Goal: Task Accomplishment & Management: Use online tool/utility

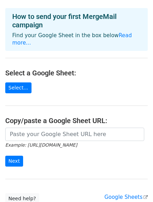
scroll to position [70, 0]
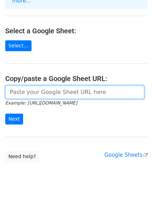
click at [60, 87] on input "url" at bounding box center [74, 92] width 139 height 13
paste input "[URL][DOMAIN_NAME]"
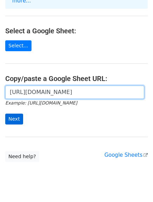
type input "[URL][DOMAIN_NAME]"
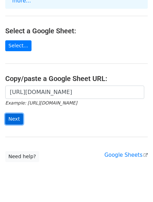
click at [12, 114] on input "Next" at bounding box center [14, 119] width 18 height 11
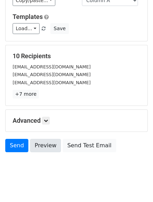
scroll to position [98, 0]
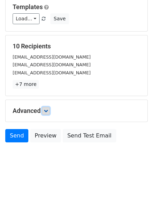
click at [44, 111] on link at bounding box center [46, 111] width 8 height 8
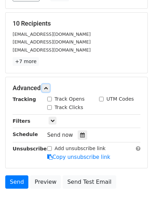
scroll to position [133, 0]
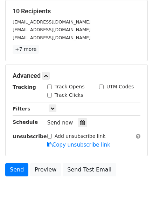
click at [49, 87] on input "Track Opens" at bounding box center [49, 87] width 5 height 5
checkbox input "true"
click at [50, 98] on div "Track Clicks" at bounding box center [65, 95] width 36 height 7
click at [50, 94] on input "Track Clicks" at bounding box center [49, 95] width 5 height 5
checkbox input "true"
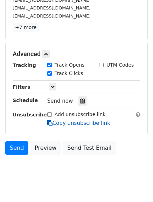
scroll to position [167, 0]
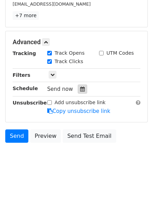
click at [80, 89] on icon at bounding box center [82, 89] width 5 height 5
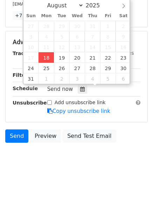
type input "2025-08-18 17:19"
type input "05"
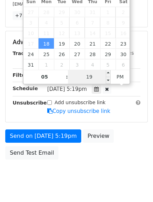
click at [93, 80] on input "19" at bounding box center [89, 77] width 43 height 14
type input "30"
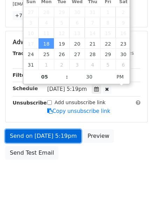
type input "2025-08-18 17:30"
click at [41, 133] on link "Send on Aug 18 at 5:19pm" at bounding box center [43, 135] width 76 height 13
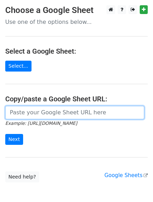
click at [77, 113] on input "url" at bounding box center [74, 112] width 139 height 13
type input "[URL][DOMAIN_NAME]"
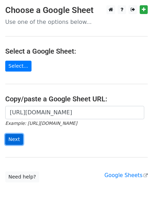
drag, startPoint x: 15, startPoint y: 139, endPoint x: 15, endPoint y: 134, distance: 5.3
click at [15, 139] on input "Next" at bounding box center [14, 139] width 18 height 11
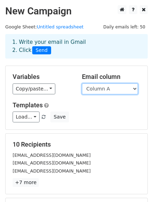
click at [126, 93] on select "Column A Column B Column C" at bounding box center [110, 88] width 56 height 11
select select "Column B"
click at [82, 83] on select "Column A Column B Column C" at bounding box center [110, 88] width 56 height 11
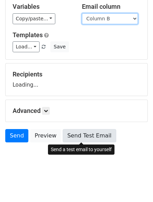
scroll to position [70, 0]
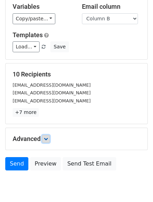
click at [45, 107] on form "Variables Copy/paste... {{Column A}} {{Column B}} {{Column C}} Email column Col…" at bounding box center [76, 84] width 143 height 179
click at [43, 141] on link at bounding box center [46, 139] width 8 height 8
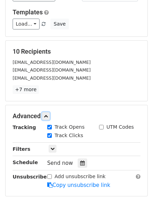
scroll to position [105, 0]
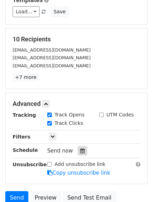
click at [78, 155] on div at bounding box center [82, 150] width 9 height 9
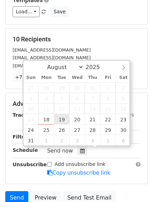
type input "2025-08-19 12:00"
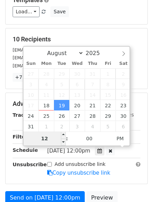
type input "5"
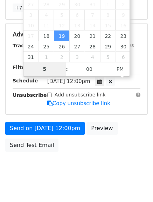
scroll to position [175, 0]
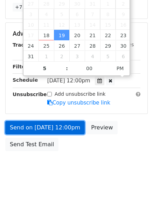
type input "2025-08-19 17:00"
click at [44, 128] on link "Send on Aug 19 at 12:00pm" at bounding box center [45, 127] width 80 height 13
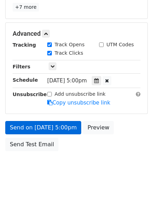
scroll to position [156, 0]
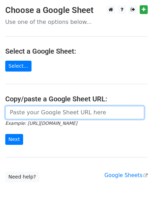
click at [72, 116] on input "url" at bounding box center [74, 112] width 139 height 13
type input "https://docs.google.com/spreadsheets/d/1Dr8Lkg3HONRKs8C5G_dUSeZK1n0IaDrPbHjOJPY…"
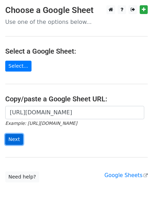
drag, startPoint x: 8, startPoint y: 139, endPoint x: 9, endPoint y: 135, distance: 4.6
click at [9, 139] on input "Next" at bounding box center [14, 139] width 18 height 11
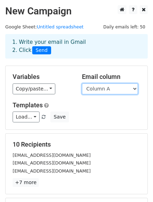
click at [99, 87] on select "Column A Column B Column C" at bounding box center [110, 88] width 56 height 11
select select "Column C"
click at [82, 83] on select "Column A Column B Column C" at bounding box center [110, 88] width 56 height 11
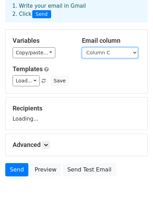
scroll to position [70, 0]
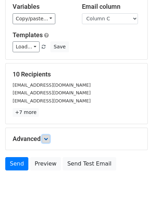
click at [47, 140] on icon at bounding box center [46, 139] width 4 height 4
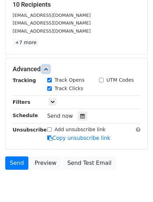
scroll to position [140, 0]
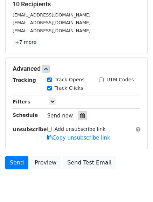
click at [81, 119] on div at bounding box center [82, 115] width 9 height 9
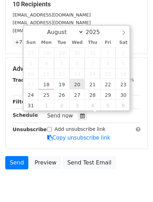
type input "2025-08-20 12:00"
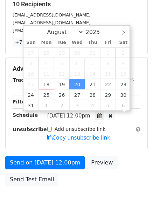
scroll to position [0, 0]
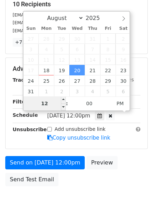
type input "6"
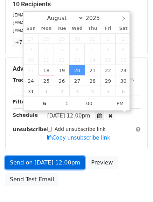
type input "2025-08-20 18:00"
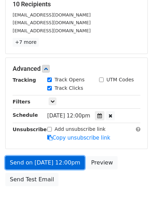
click at [44, 160] on link "Send on Aug 20 at 12:00pm" at bounding box center [45, 162] width 80 height 13
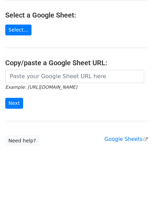
scroll to position [36, 0]
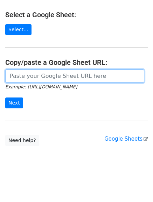
click at [33, 75] on input "url" at bounding box center [74, 75] width 139 height 13
type input "https://docs.google.com/spreadsheets/d/1Dr8Lkg3HONRKs8C5G_dUSeZK1n0IaDrPbHjOJPY…"
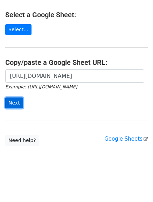
click at [11, 100] on input "Next" at bounding box center [14, 102] width 18 height 11
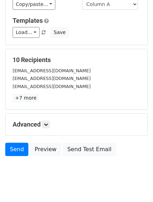
scroll to position [98, 0]
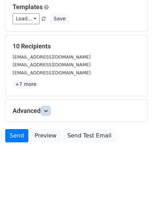
click at [48, 109] on icon at bounding box center [46, 111] width 4 height 4
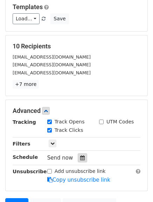
click at [80, 156] on icon at bounding box center [82, 157] width 5 height 5
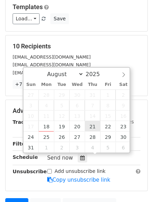
type input "2025-08-21 12:00"
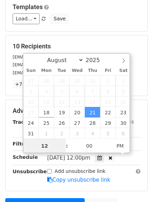
scroll to position [0, 0]
type input "7"
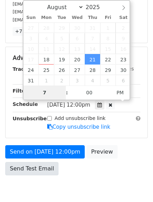
scroll to position [168, 0]
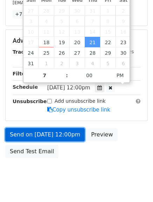
type input "2025-08-21 19:00"
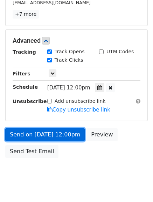
click at [43, 133] on link "Send on Aug 21 at 12:00pm" at bounding box center [45, 134] width 80 height 13
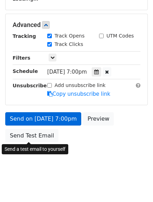
scroll to position [156, 0]
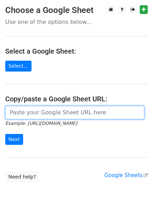
click at [62, 117] on input "url" at bounding box center [74, 112] width 139 height 13
type input "https://docs.google.com/spreadsheets/d/1Dr8Lkg3HONRKs8C5G_dUSeZK1n0IaDrPbHjOJPY…"
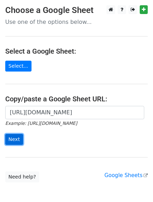
click at [15, 138] on input "Next" at bounding box center [14, 139] width 18 height 11
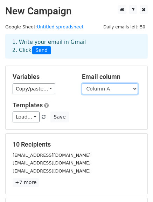
click at [99, 89] on select "Column A Column B Column C" at bounding box center [110, 88] width 56 height 11
select select "Column B"
click at [82, 83] on select "Column A Column B Column C" at bounding box center [110, 88] width 56 height 11
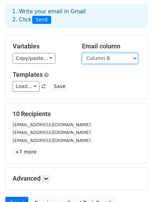
scroll to position [70, 0]
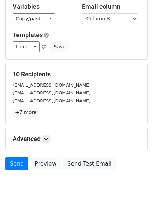
click at [52, 138] on h5 "Advanced" at bounding box center [77, 139] width 128 height 8
click at [50, 136] on link at bounding box center [46, 139] width 8 height 8
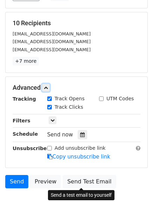
scroll to position [140, 0]
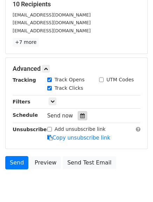
click at [80, 115] on icon at bounding box center [82, 115] width 5 height 5
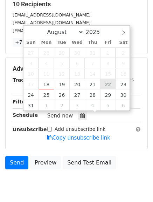
type input "[DATE] 12:00"
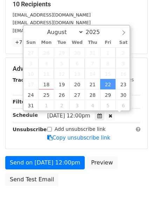
scroll to position [0, 0]
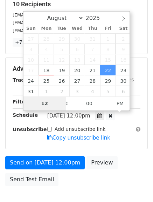
type input "8"
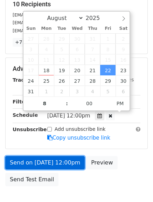
type input "2025-08-22 20:00"
click at [38, 165] on link "Send on Aug 22 at 12:00pm" at bounding box center [45, 162] width 80 height 13
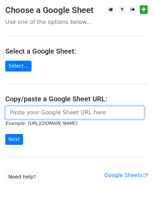
click at [56, 112] on input "url" at bounding box center [74, 112] width 139 height 13
type input "[URL][DOMAIN_NAME]"
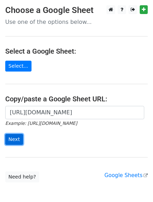
click at [13, 136] on input "Next" at bounding box center [14, 139] width 18 height 11
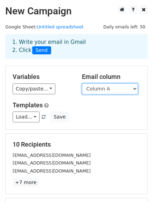
click at [110, 89] on select "Column A Column B Column C" at bounding box center [110, 88] width 56 height 11
click at [100, 124] on div "Variables Copy/paste... {{Column A}} {{Column B}} {{Column C}} Email column Col…" at bounding box center [77, 97] width 142 height 63
click at [107, 87] on select "Column A Column B Column C" at bounding box center [110, 88] width 56 height 11
select select "Column C"
click at [82, 83] on select "Column A Column B Column C" at bounding box center [110, 88] width 56 height 11
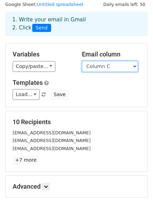
scroll to position [70, 0]
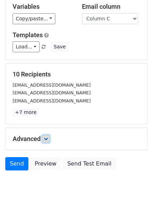
click at [46, 138] on icon at bounding box center [46, 139] width 4 height 4
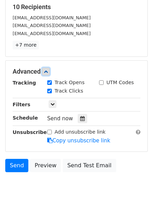
scroll to position [140, 0]
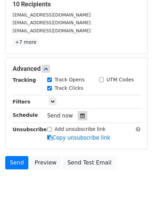
click at [80, 117] on icon at bounding box center [82, 115] width 5 height 5
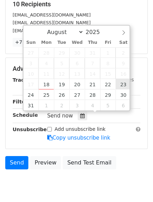
type input "[DATE] 12:00"
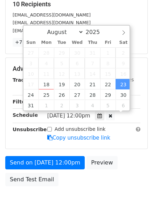
scroll to position [0, 0]
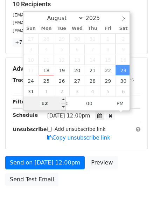
type input "9"
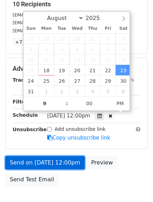
type input "[DATE] 21:00"
click at [38, 161] on link "Send on [DATE] 12:00pm" at bounding box center [45, 162] width 80 height 13
